Goal: Transaction & Acquisition: Subscribe to service/newsletter

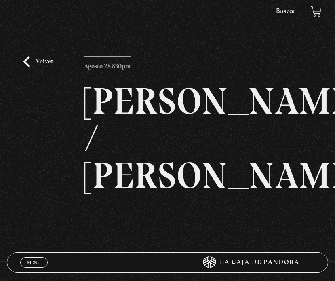
scroll to position [54, 0]
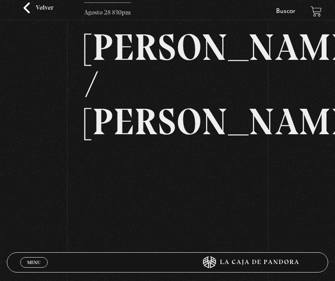
click at [38, 8] on link "Volver" at bounding box center [38, 7] width 30 height 11
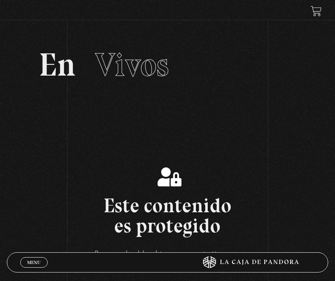
click at [33, 264] on span "Menu" at bounding box center [33, 262] width 13 height 5
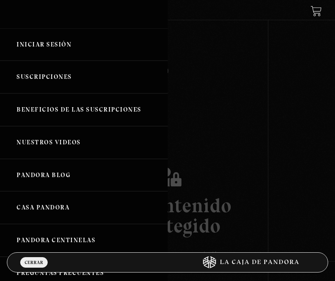
click at [40, 47] on link "Iniciar Sesión" at bounding box center [84, 44] width 168 height 33
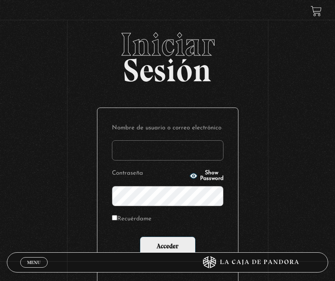
type input "[EMAIL_ADDRESS][PERSON_NAME][DOMAIN_NAME]"
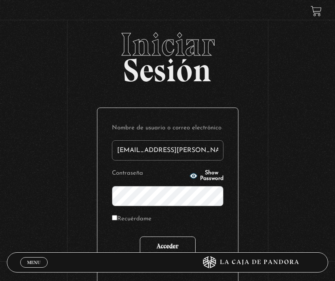
click at [168, 246] on input "Acceder" at bounding box center [168, 246] width 56 height 20
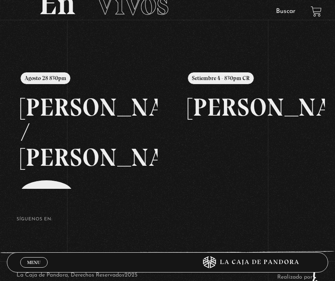
scroll to position [62, 0]
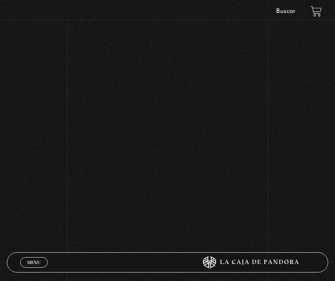
scroll to position [144, 0]
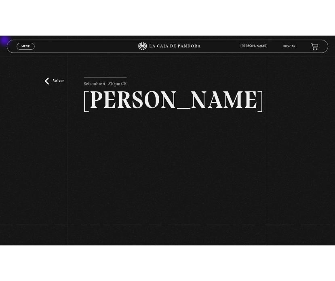
scroll to position [144, 0]
